Goal: Task Accomplishment & Management: Use online tool/utility

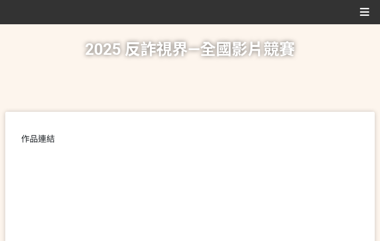
scroll to position [264, 0]
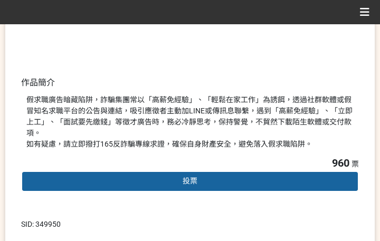
click at [222, 171] on div "投票" at bounding box center [190, 181] width 338 height 21
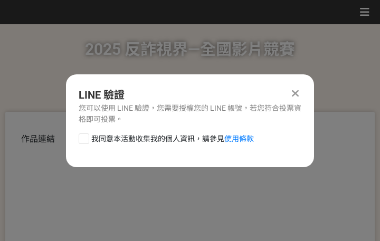
click at [161, 138] on span "我同意本活動收集我的個人資訊，請參見 使用條款" at bounding box center [172, 139] width 163 height 11
click at [86, 138] on input "我同意本活動收集我的個人資訊，請參見 使用條款" at bounding box center [82, 138] width 7 height 7
checkbox input "false"
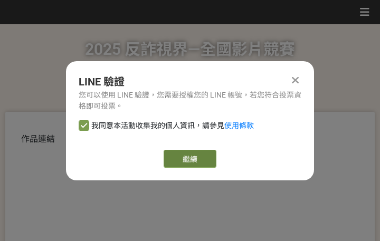
click at [190, 160] on link "繼續" at bounding box center [190, 159] width 53 height 18
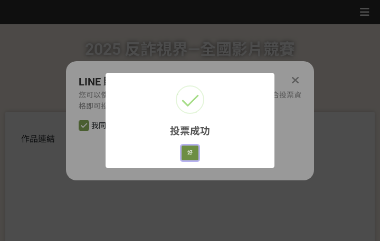
click at [190, 160] on button "好" at bounding box center [190, 153] width 17 height 15
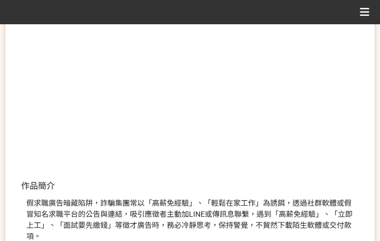
scroll to position [202, 0]
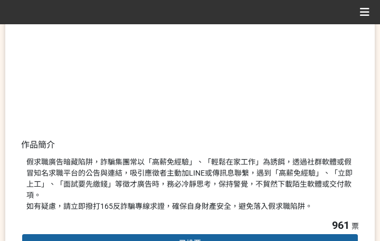
drag, startPoint x: 248, startPoint y: 186, endPoint x: 388, endPoint y: 198, distance: 140.6
click at [254, 188] on div "假求職廣告暗藏陷阱，詐騙集團常以「高薪免經驗」、「輕鬆在家工作」為誘餌，透過社群軟體或假冒知名求職平台的公告與連結，吸引應徵者主動加LINE或傳訊息聯繫，遇到…" at bounding box center [190, 184] width 328 height 55
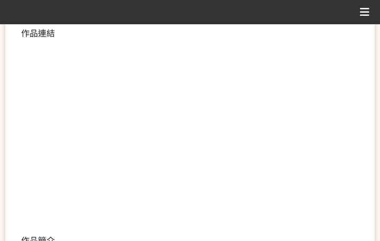
scroll to position [211, 0]
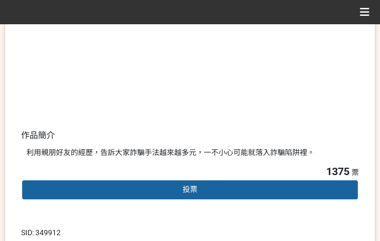
click at [191, 187] on span "投票" at bounding box center [190, 189] width 15 height 8
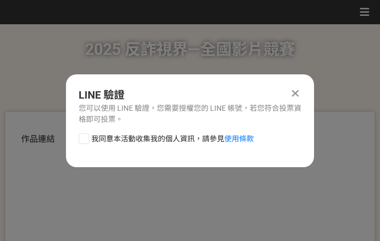
scroll to position [0, 0]
click at [164, 135] on span "我同意本活動收集我的個人資訊，請參見 使用條款" at bounding box center [172, 139] width 163 height 11
click at [86, 135] on input "我同意本活動收集我的個人資訊，請參見 使用條款" at bounding box center [82, 138] width 7 height 7
checkbox input "false"
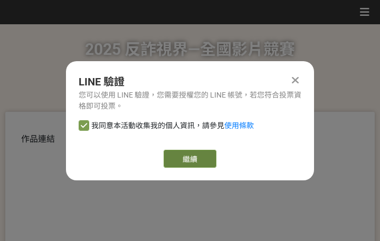
click at [185, 163] on link "繼續" at bounding box center [190, 159] width 53 height 18
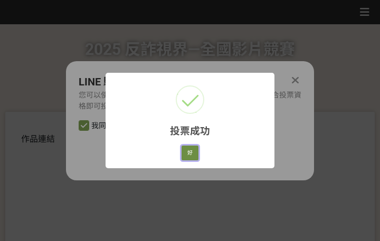
click at [192, 153] on button "好" at bounding box center [190, 153] width 17 height 15
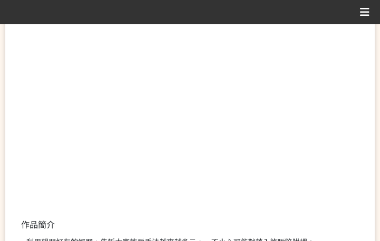
scroll to position [182, 0]
